Goal: Communication & Community: Ask a question

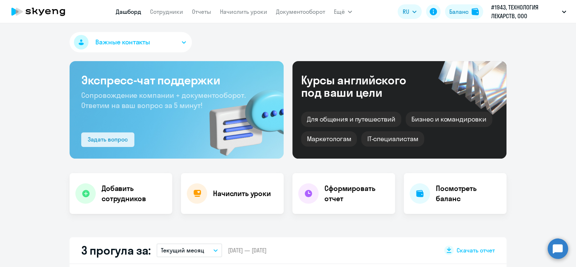
click at [120, 137] on div "Задать вопрос" at bounding box center [108, 139] width 40 height 9
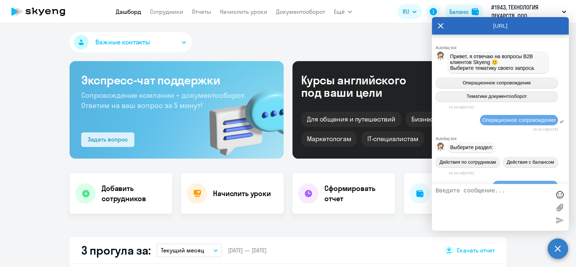
scroll to position [1338, 0]
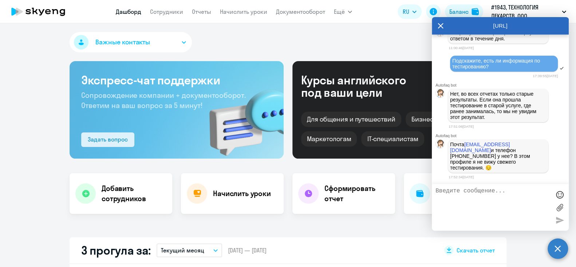
select select "30"
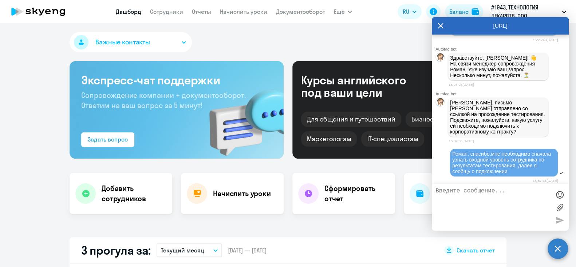
scroll to position [370, 0]
drag, startPoint x: 504, startPoint y: 74, endPoint x: 451, endPoint y: 72, distance: 53.6
click at [451, 36] on div "Добрый день! Просьба провести тестирования для определения текущего уровня англ…" at bounding box center [504, 16] width 108 height 39
copy span "[EMAIL_ADDRESS][DOMAIN_NAME]"
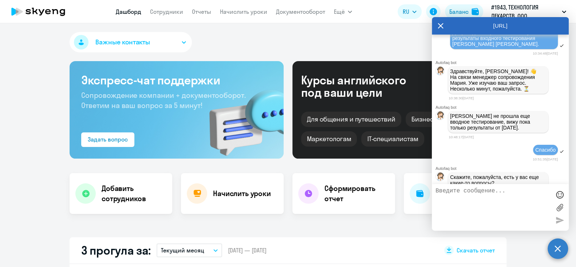
scroll to position [1338, 0]
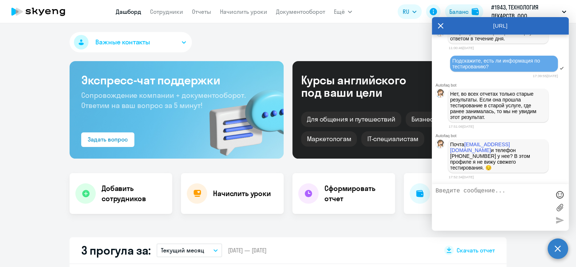
click at [488, 199] on textarea at bounding box center [493, 207] width 115 height 39
paste textarea "[EMAIL_ADDRESS][DOMAIN_NAME]"
type textarea "Добрый день! Я направляла ее личную почту [EMAIL_ADDRESS][DOMAIN_NAME]"
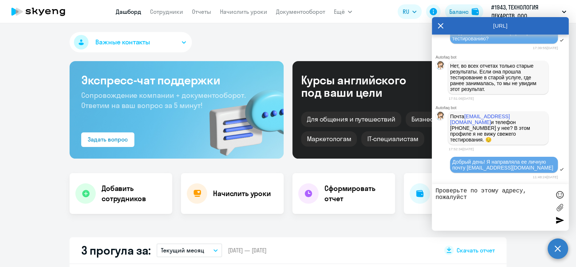
type textarea "Проверьте по этому адресу, пожалуйста"
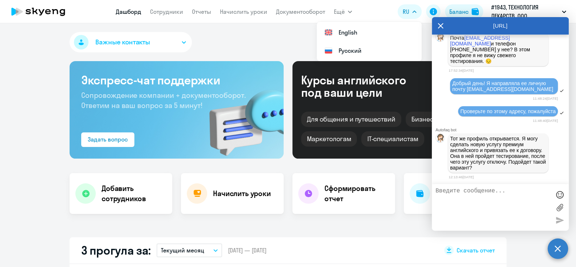
scroll to position [1448, 0]
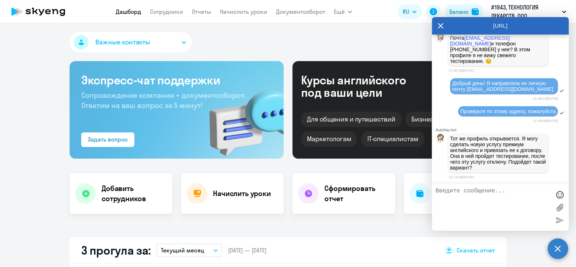
scroll to position [1447, 0]
click at [488, 197] on textarea at bounding box center [493, 207] width 115 height 39
type textarea "F"
type textarea "А почему не открывается, если она заходила с другой почты?"
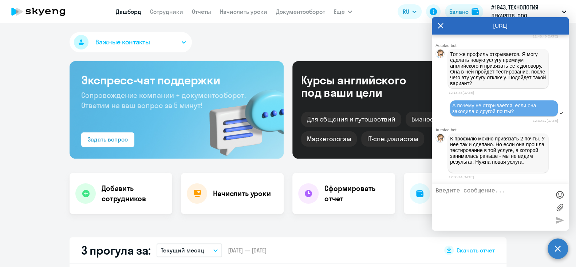
scroll to position [1542, 0]
click at [465, 194] on textarea at bounding box center [493, 207] width 115 height 39
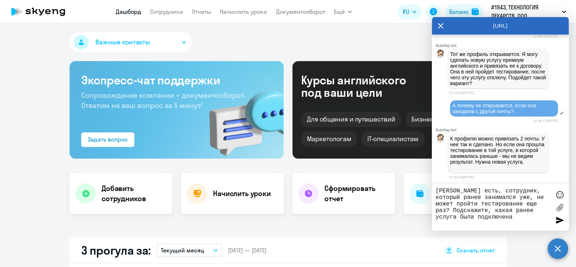
type textarea "[PERSON_NAME] есть, сотрудник, который ранее занимался уже, не может пройти тес…"
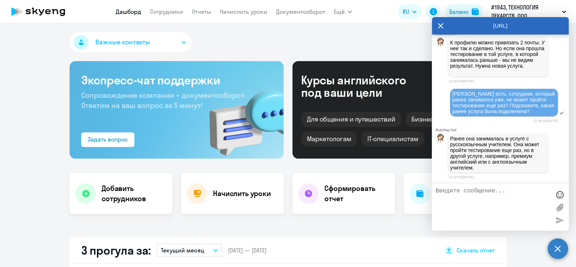
scroll to position [1641, 0]
click at [463, 194] on textarea at bounding box center [493, 207] width 115 height 39
type textarea "[PERSON_NAME]"
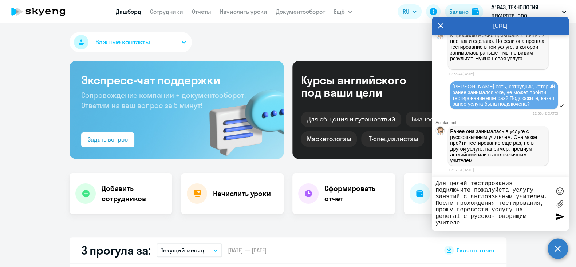
type textarea "Для целей тестирования подключите пожалуйста услугу занятий с англоязычным учит…"
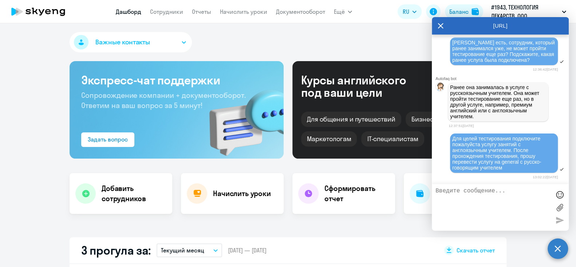
scroll to position [1694, 0]
type textarea "Подскажите пожалуйста, [PERSON_NAME] пришлют новую ссылку?"
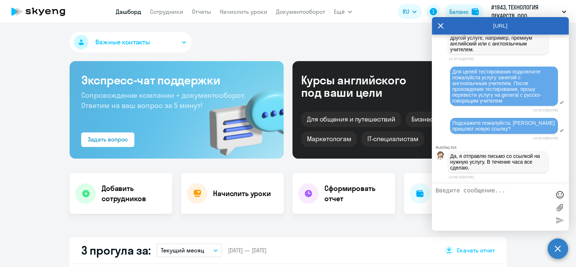
scroll to position [1763, 0]
